Goal: Understand process/instructions

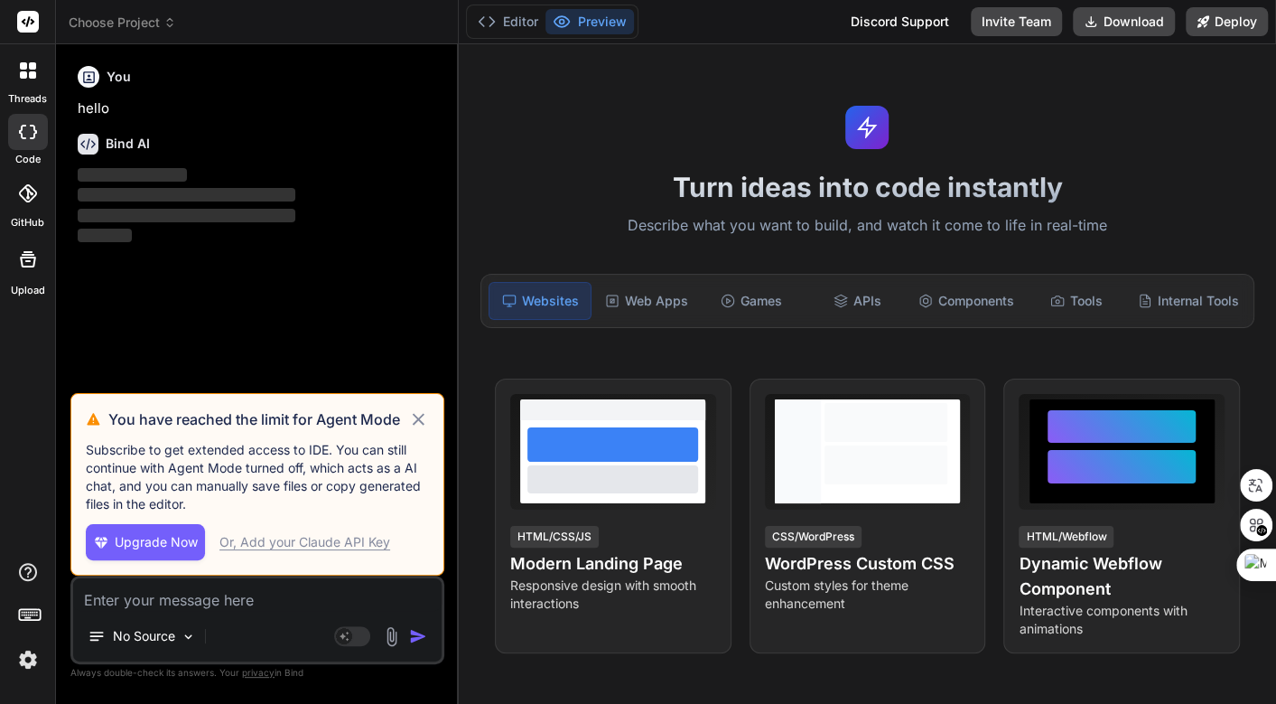
click at [414, 418] on icon at bounding box center [418, 419] width 21 height 22
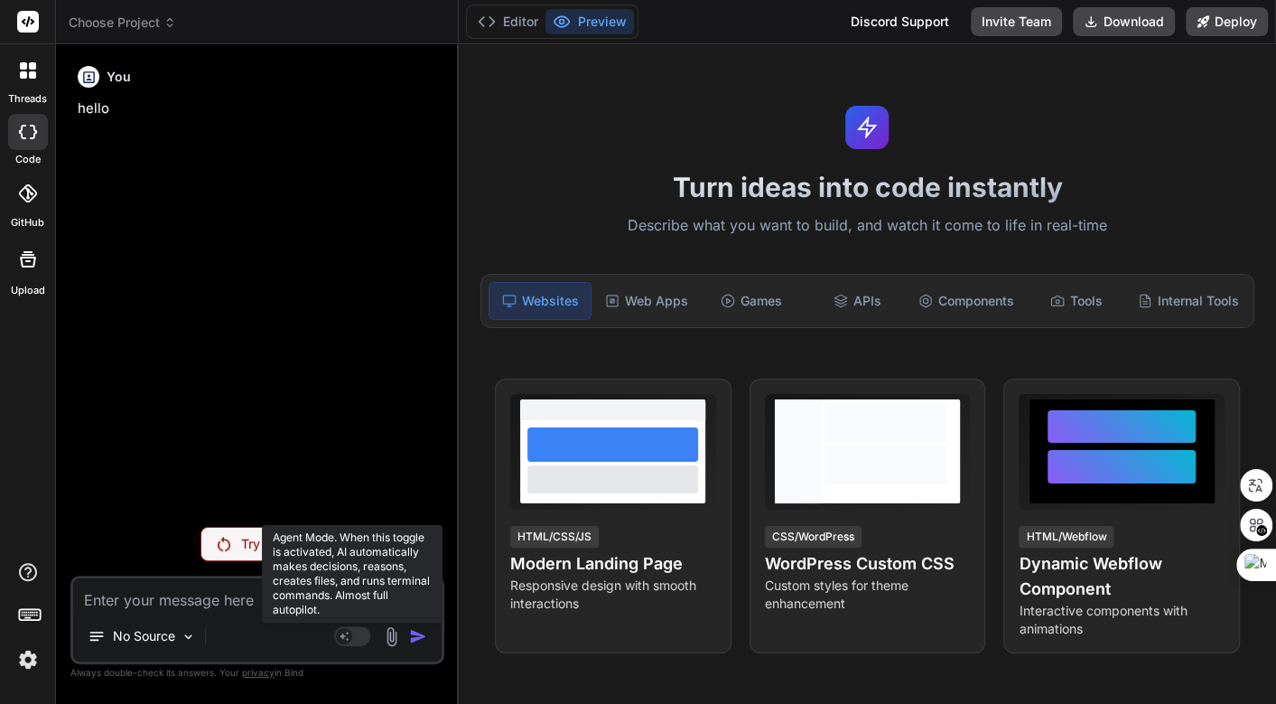
click at [347, 639] on icon at bounding box center [344, 634] width 9 height 9
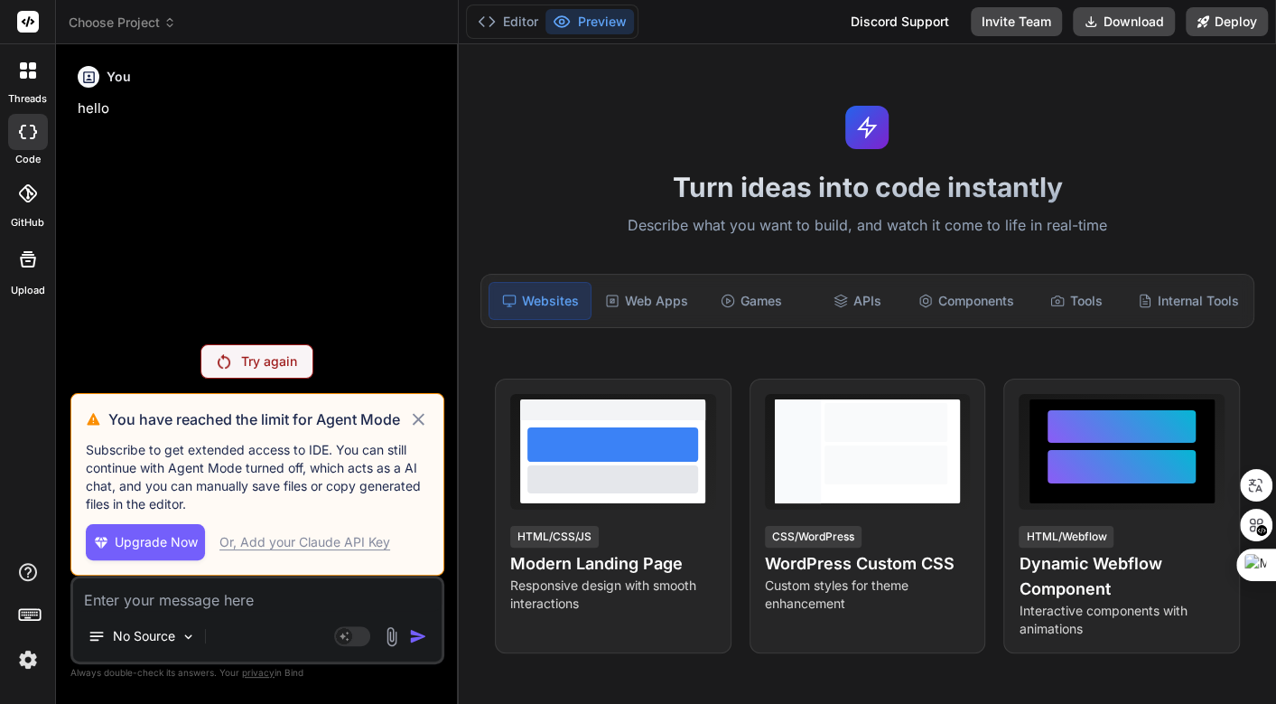
click at [417, 422] on icon at bounding box center [419, 419] width 12 height 12
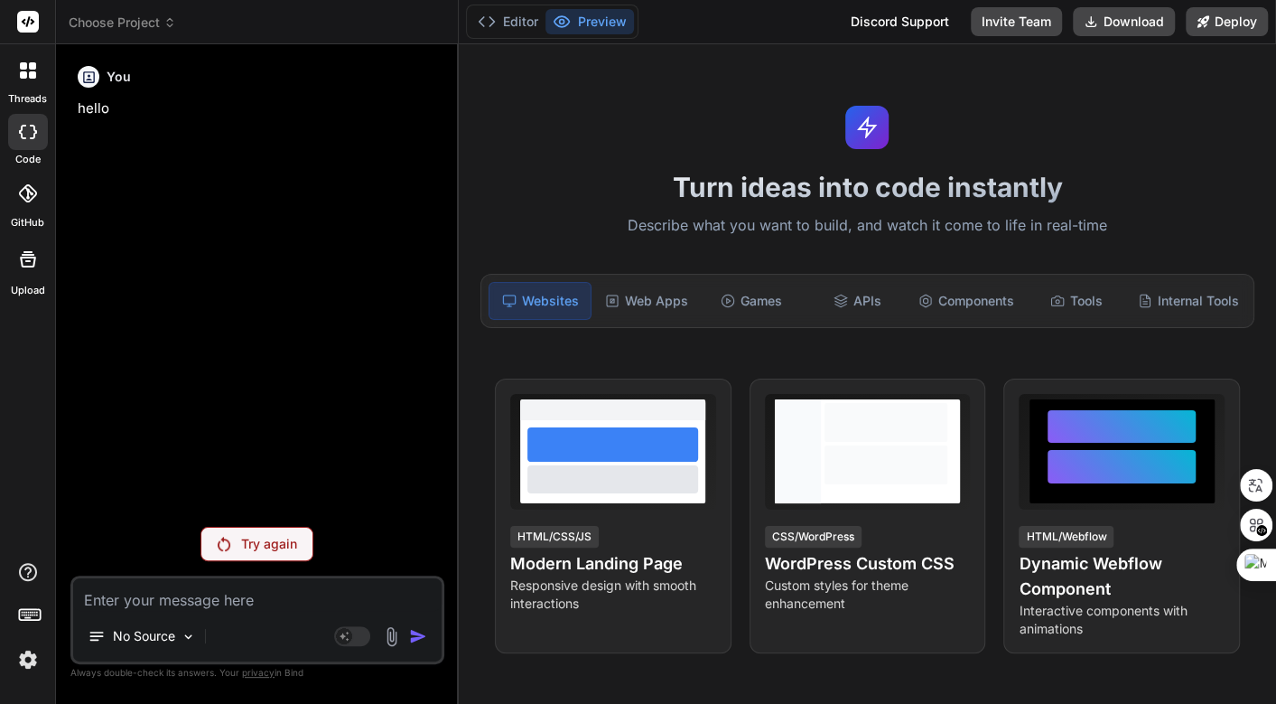
click at [165, 21] on icon at bounding box center [169, 22] width 13 height 13
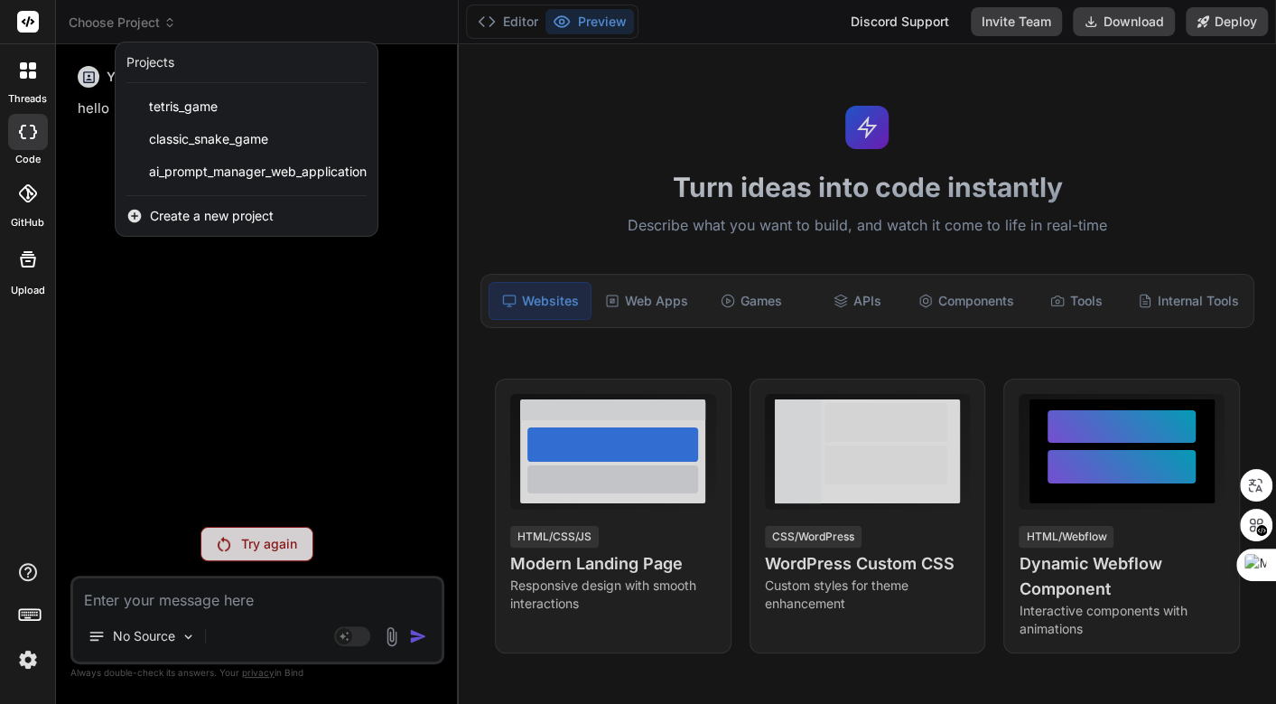
drag, startPoint x: 245, startPoint y: 173, endPoint x: 501, endPoint y: 196, distance: 257.5
click at [245, 173] on span "ai_prompt_manager_web_application" at bounding box center [258, 172] width 218 height 18
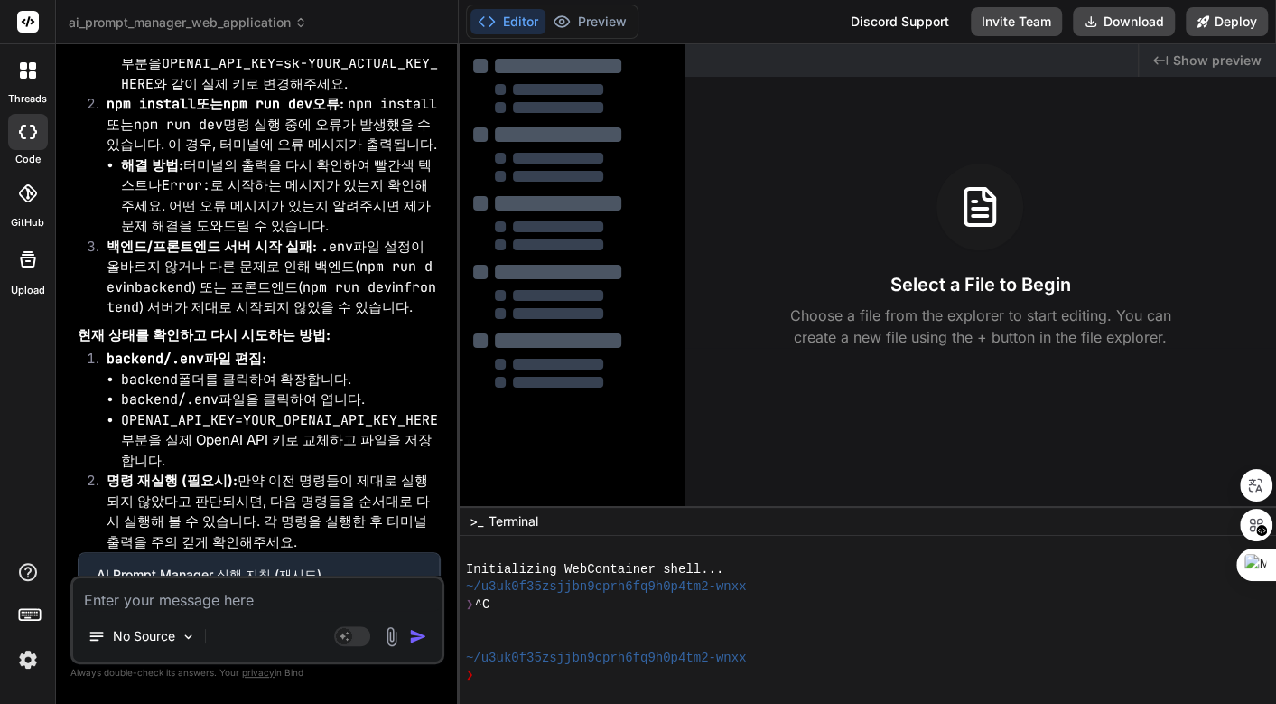
type textarea "x"
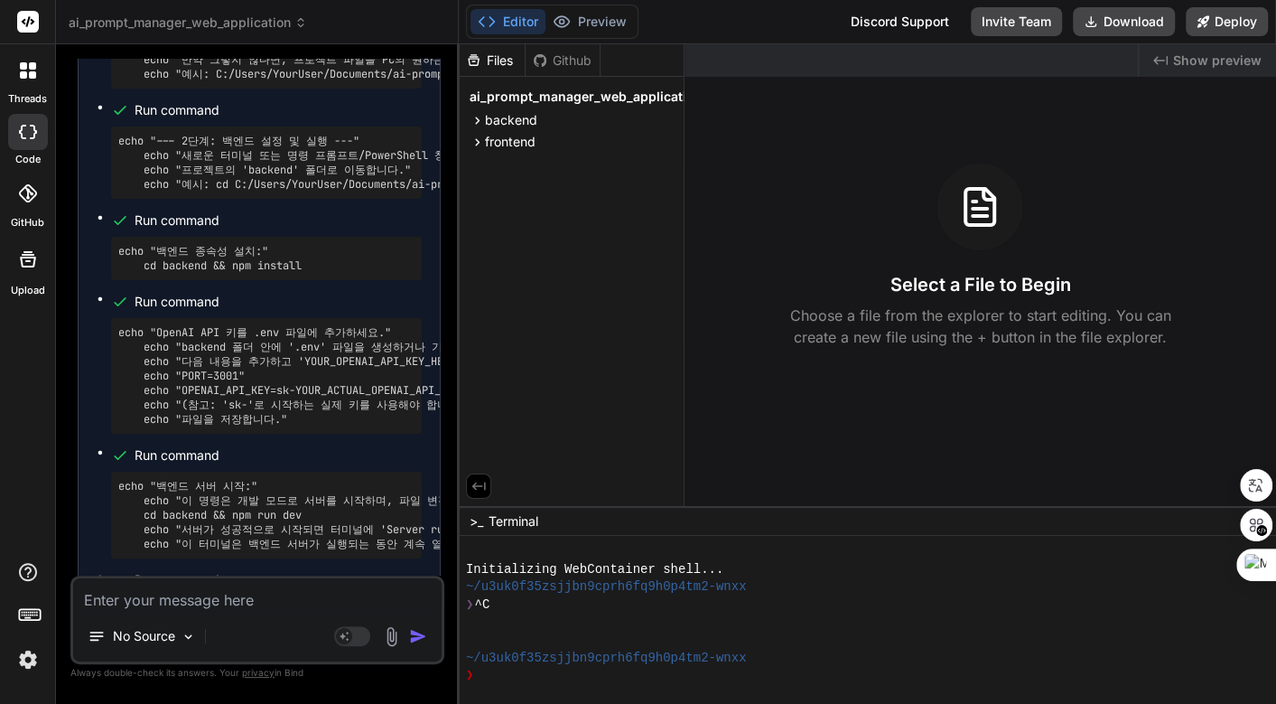
scroll to position [7583, 0]
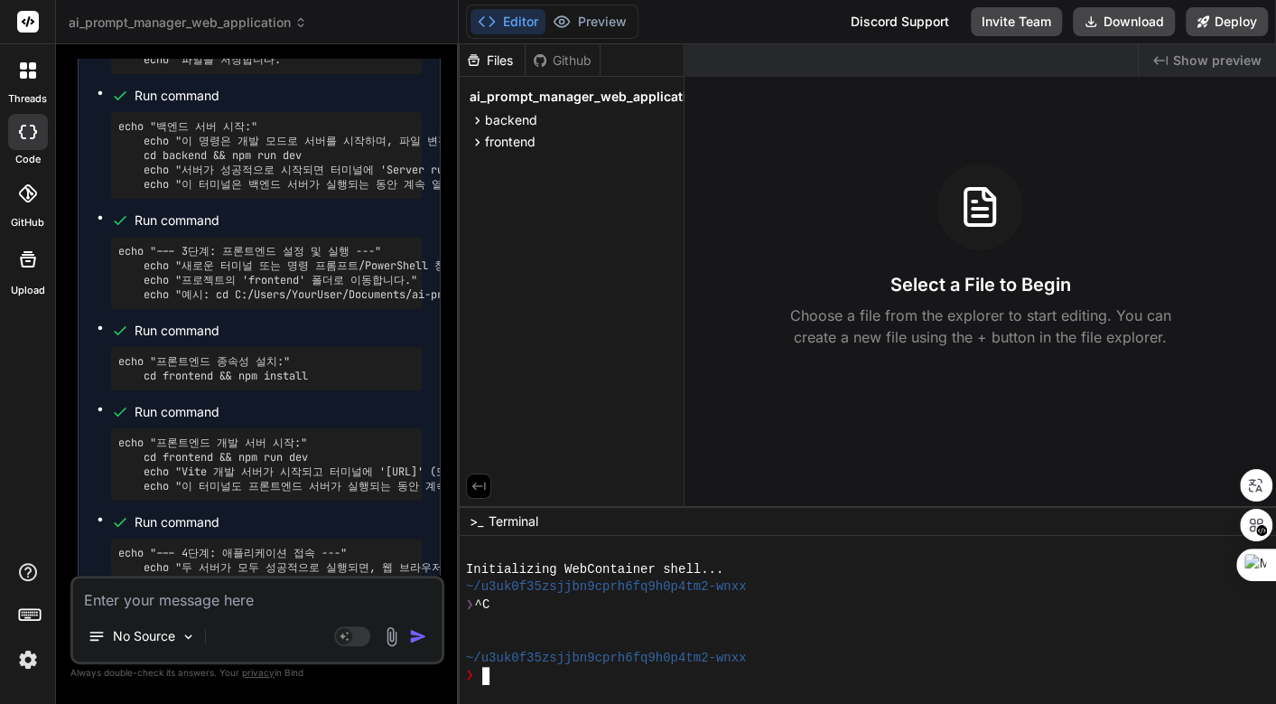
click at [681, 601] on div "❯ ^C" at bounding box center [856, 605] width 781 height 18
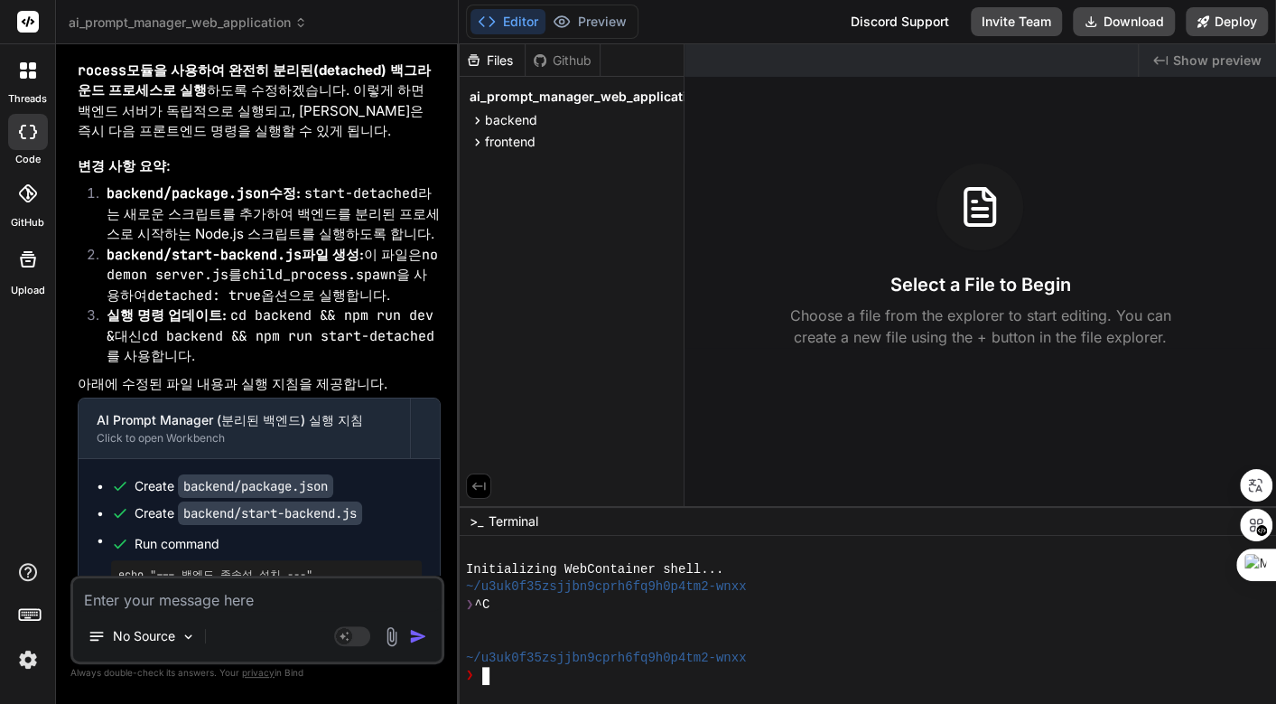
scroll to position [5475, 0]
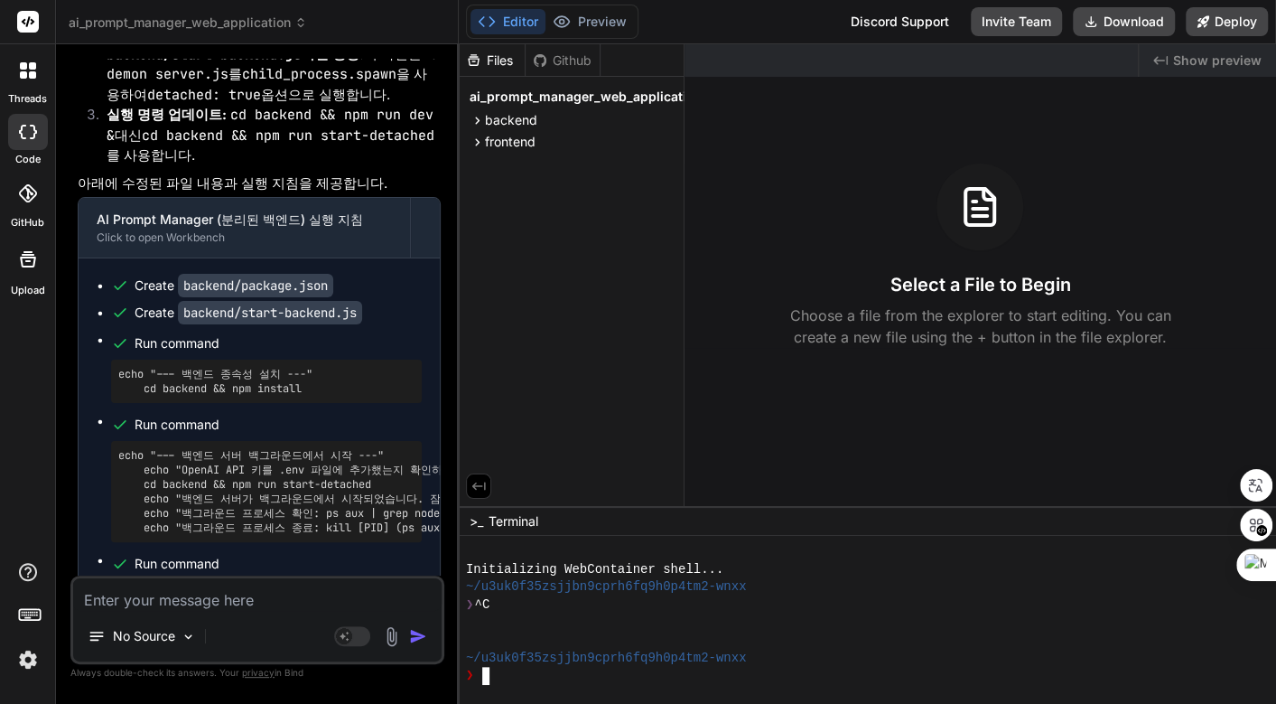
click at [723, 632] on div at bounding box center [856, 640] width 781 height 18
type textarea "ㅊㅇ"
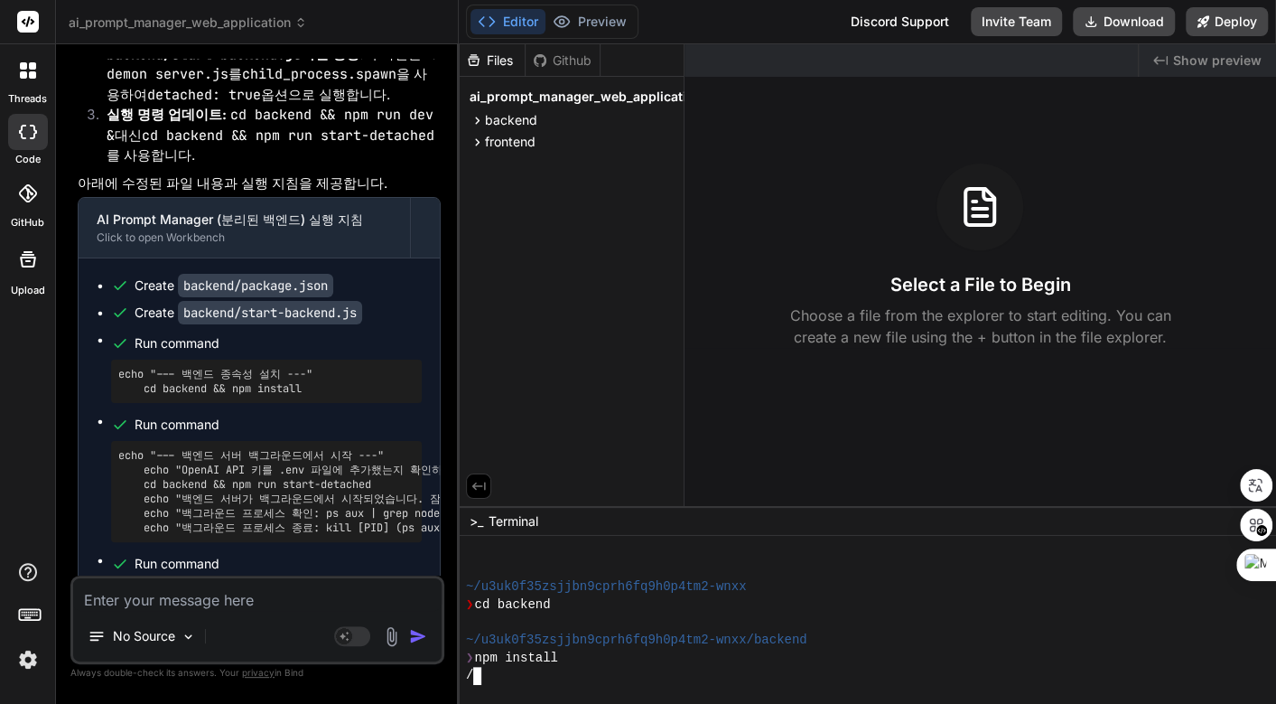
scroll to position [248, 0]
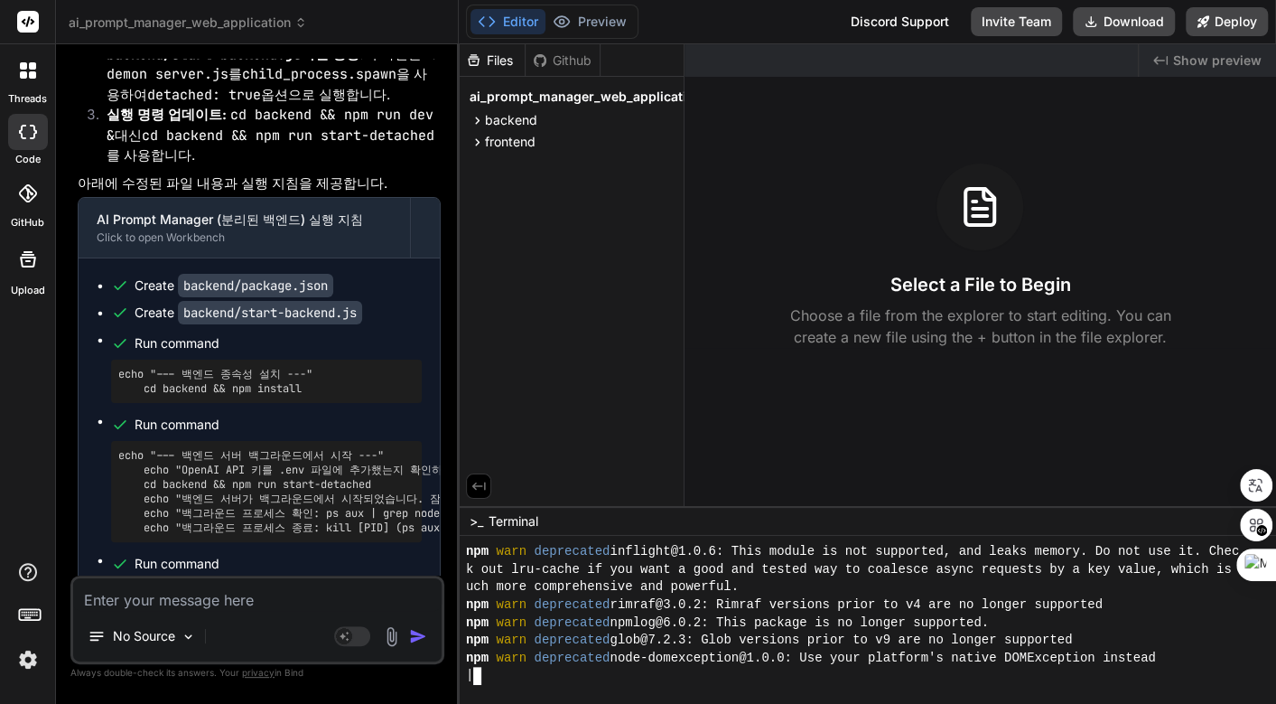
type textarea "x"
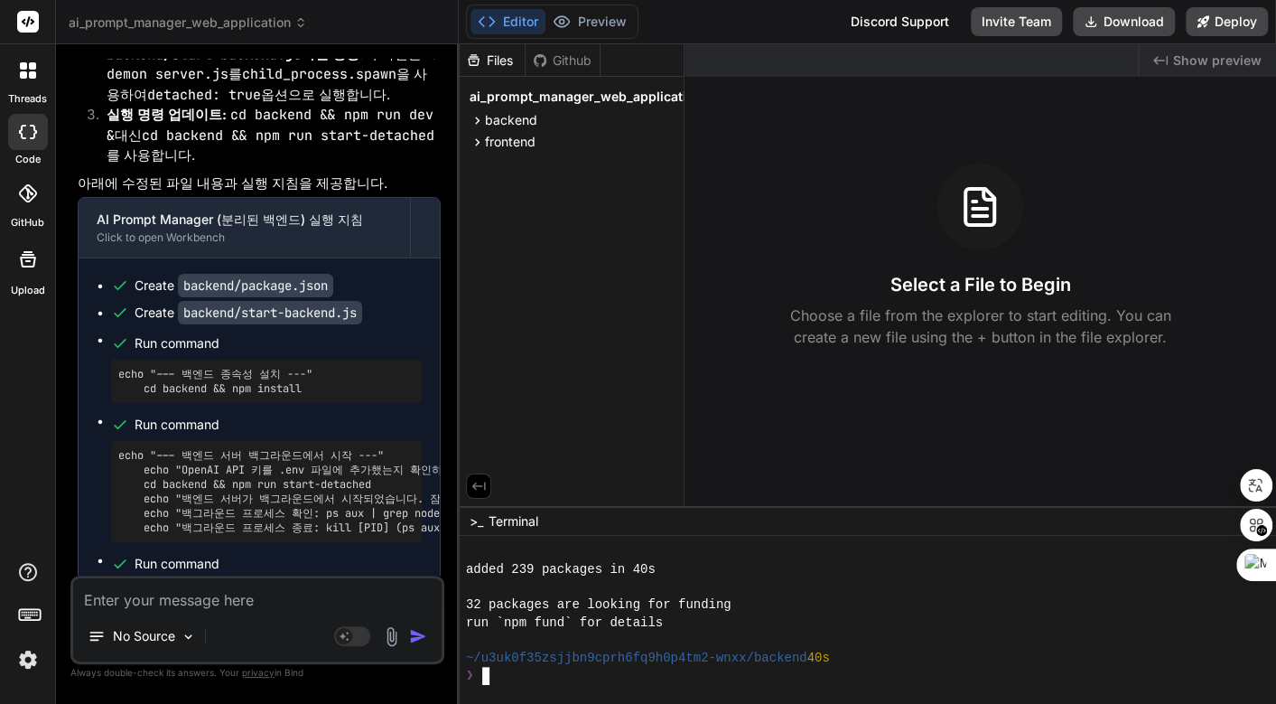
scroll to position [373, 0]
drag, startPoint x: 237, startPoint y: 236, endPoint x: 383, endPoint y: 236, distance: 146.3
click at [383, 448] on pre "echo "--- 백엔드 서버 백그라운드에서 시작 ---" echo "OpenAI API 키를 .env 파일에 추가했는지 확인하세요." cd …" at bounding box center [266, 491] width 296 height 87
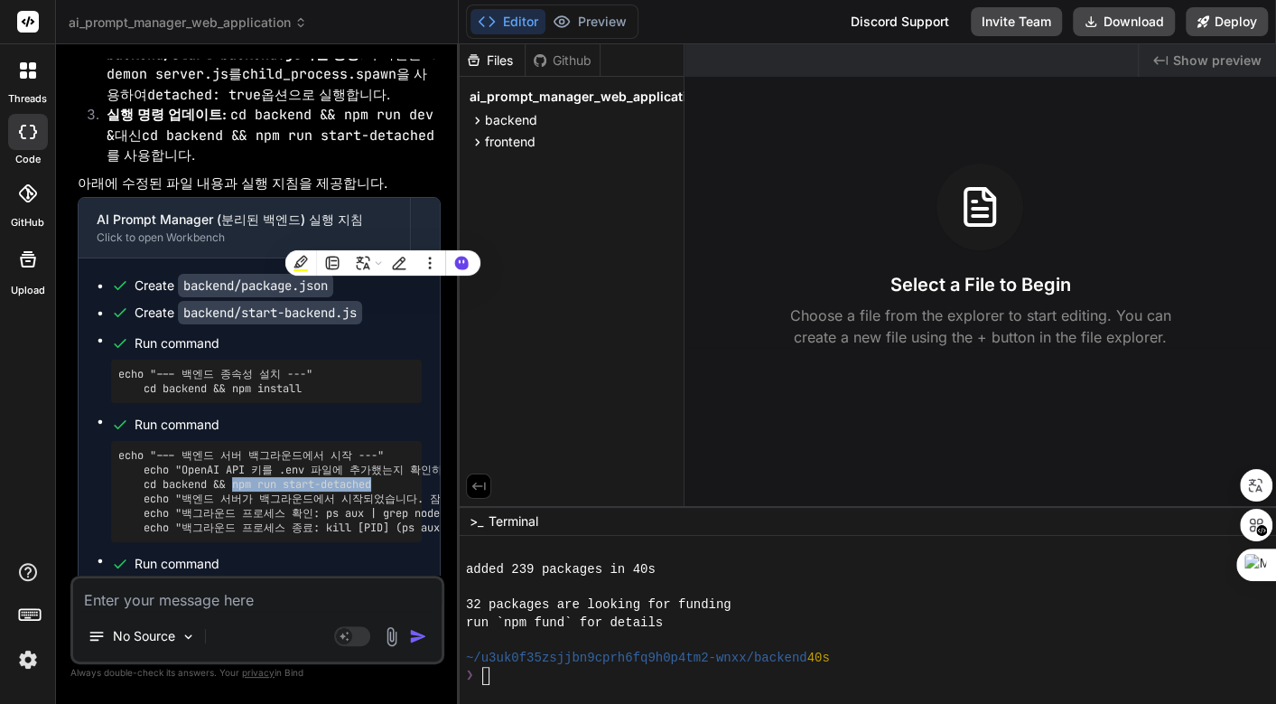
copy pre "npm run start-detached"
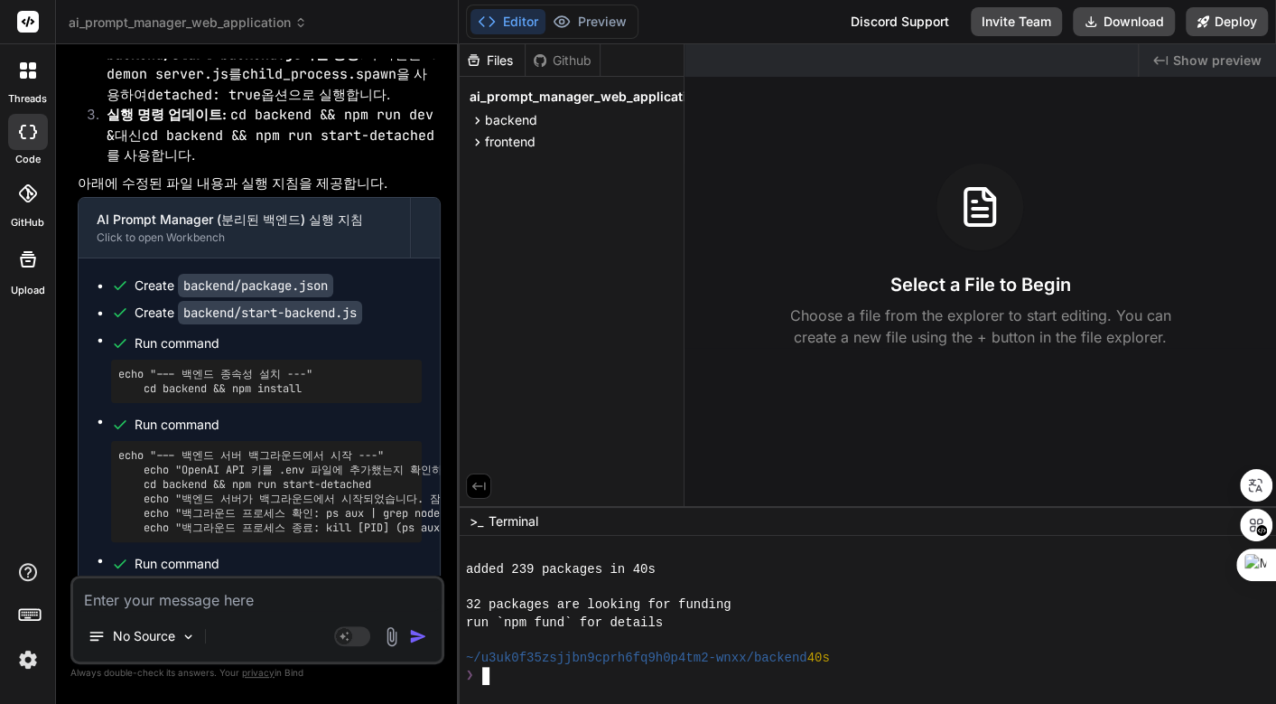
drag, startPoint x: 680, startPoint y: 685, endPoint x: 714, endPoint y: 676, distance: 35.5
click at [680, 685] on div at bounding box center [867, 620] width 817 height 168
type textarea "npm run start-detached"
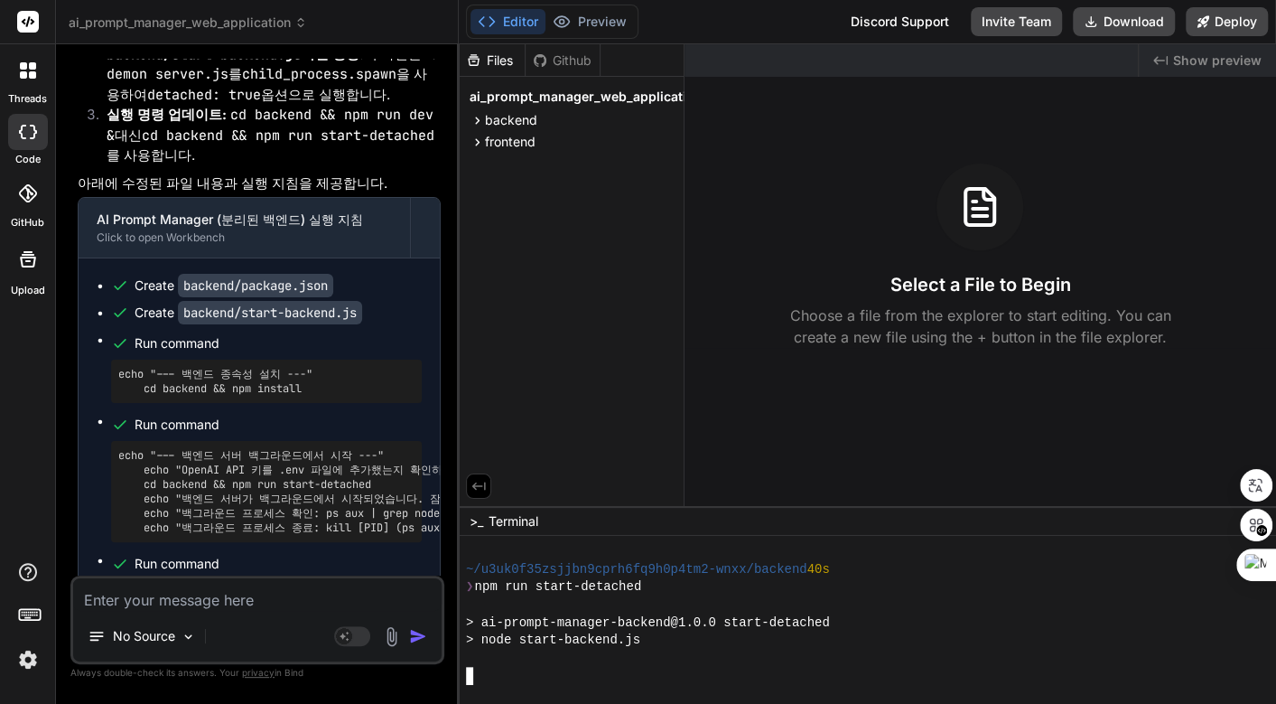
scroll to position [586, 0]
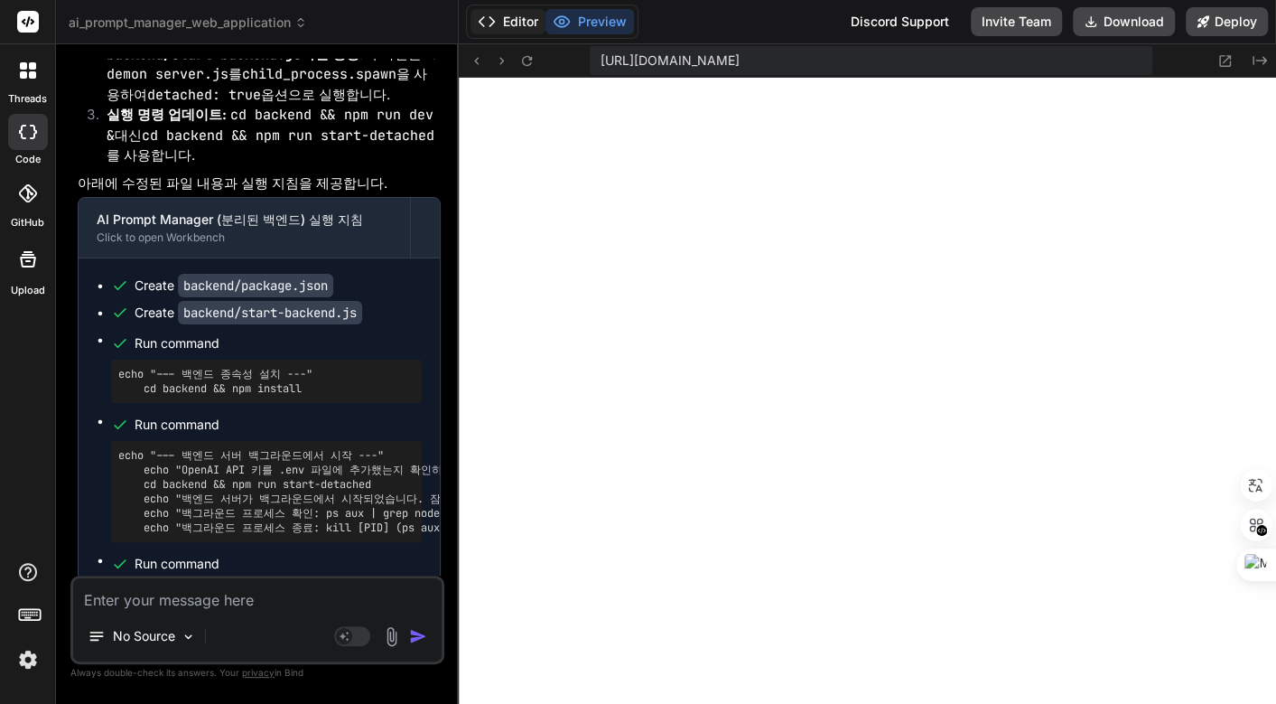
click at [546, 18] on button "Editor" at bounding box center [508, 21] width 75 height 25
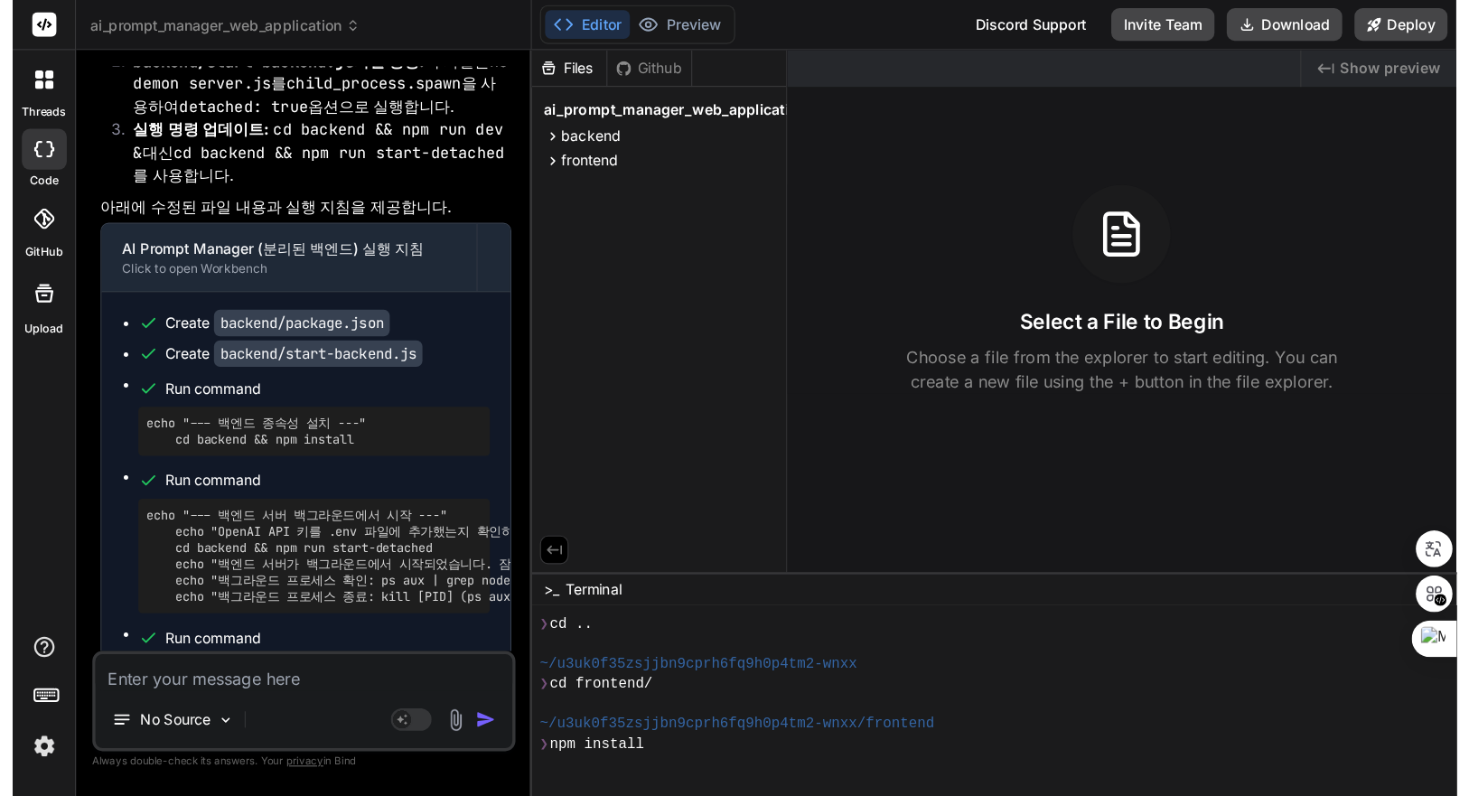
scroll to position [711, 0]
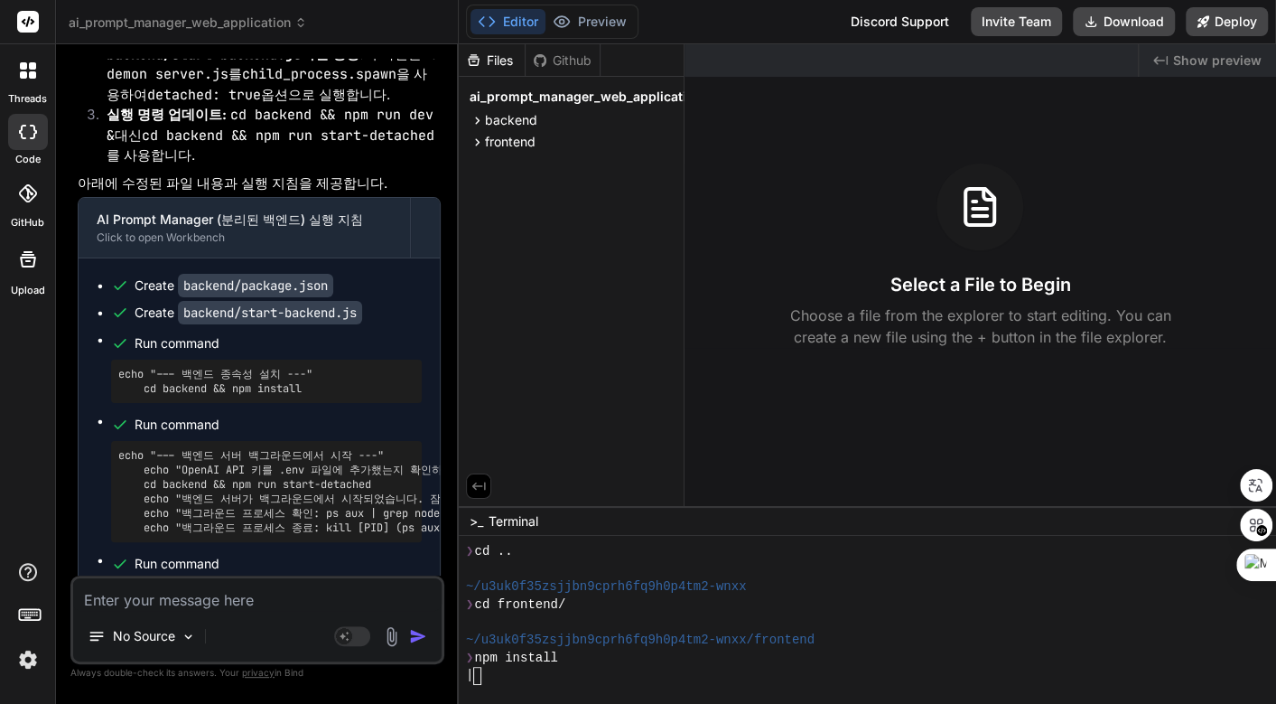
drag, startPoint x: 240, startPoint y: 459, endPoint x: 317, endPoint y: 452, distance: 77.0
click at [317, 668] on pre "echo "--- 프론트엔드 개발 서버 시작 ---" echo "이 명령 실행 후 [GEOGRAPHIC_DATA] (예: http://loca…" at bounding box center [266, 689] width 296 height 43
click at [866, 594] on div "~/u3uk0f35zsjjbn9cprh6fq9h0p4tm2-wnxx" at bounding box center [856, 587] width 781 height 18
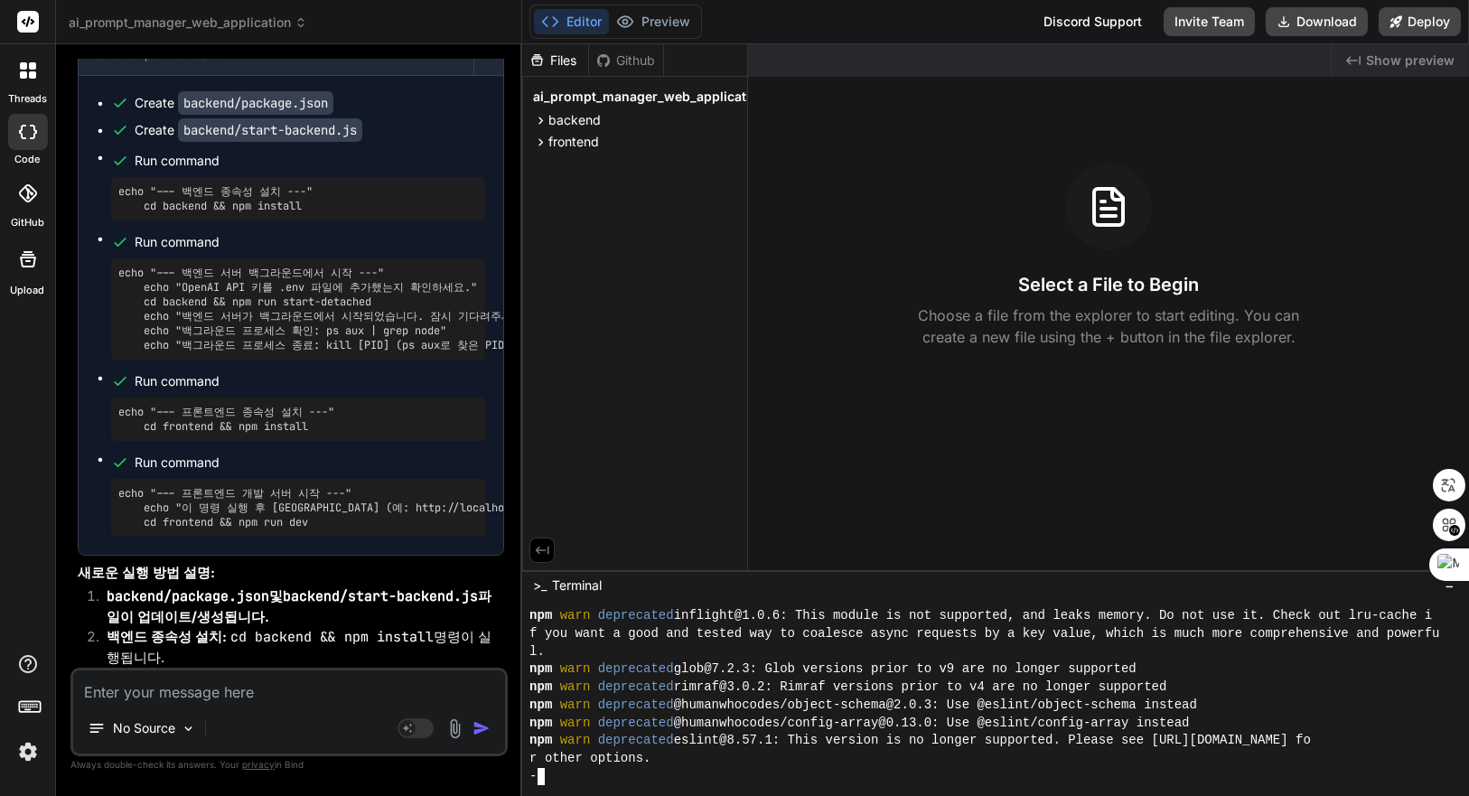
scroll to position [835, 0]
type textarea "x"
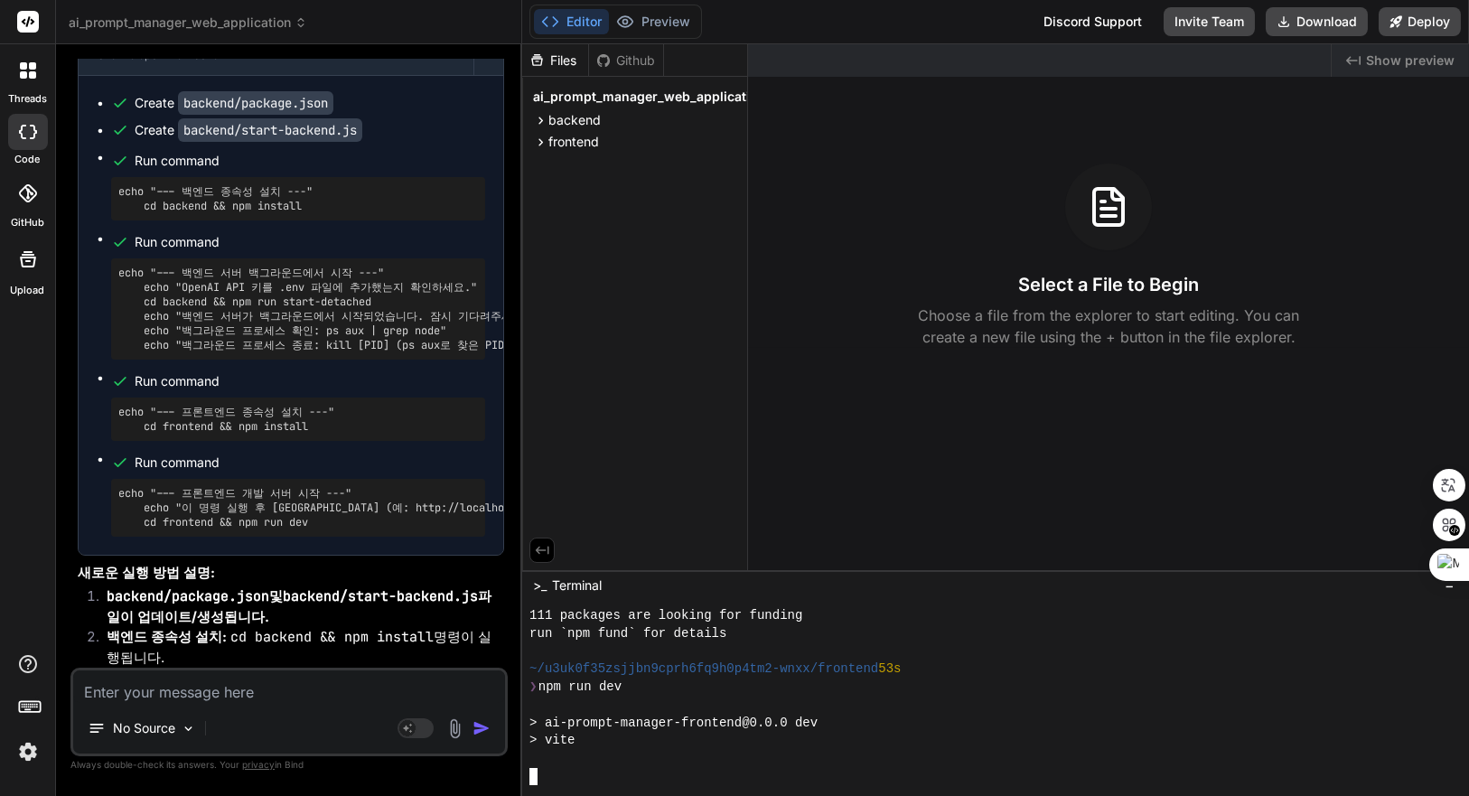
scroll to position [1208, 0]
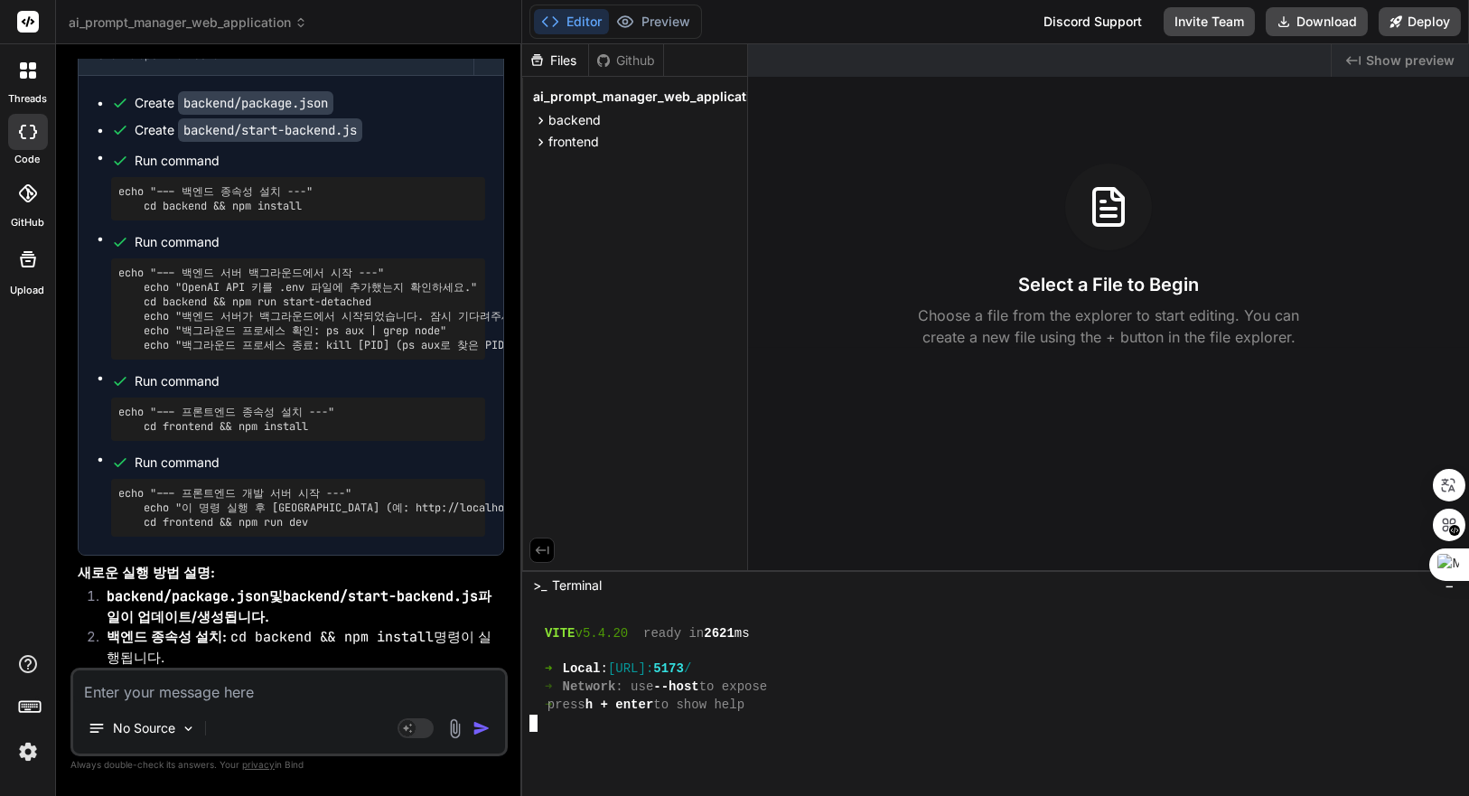
click at [1275, 62] on span "Show preview" at bounding box center [1410, 60] width 89 height 18
